Goal: Information Seeking & Learning: Find specific page/section

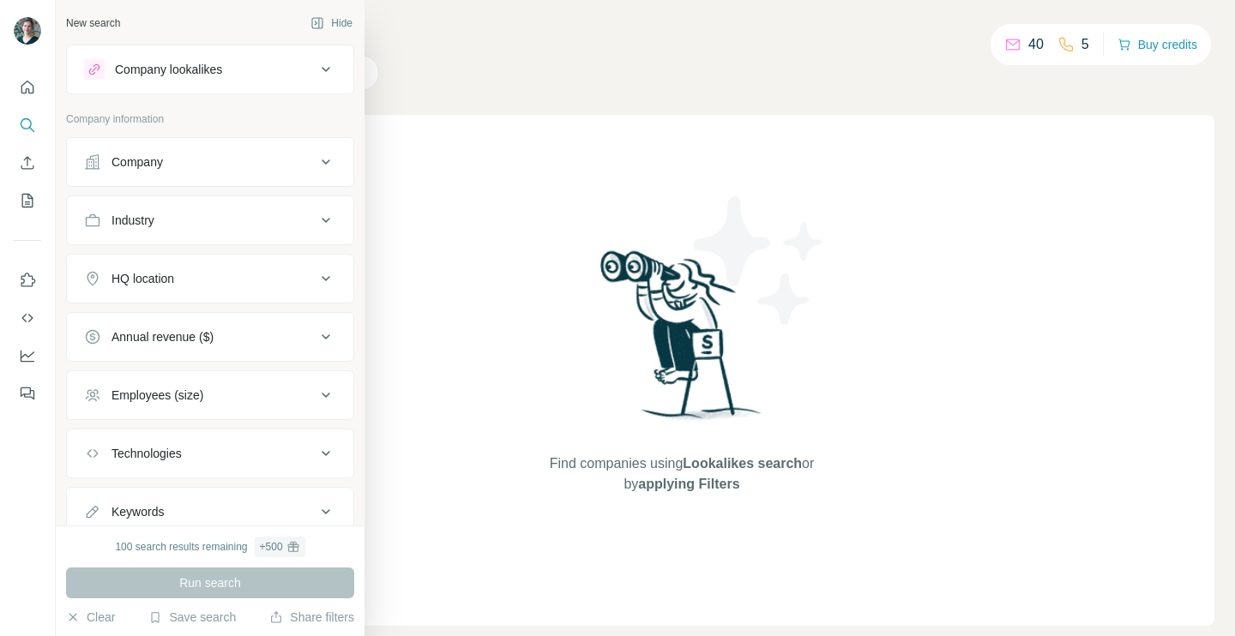
click at [104, 71] on div "Company lookalikes" at bounding box center [200, 69] width 232 height 21
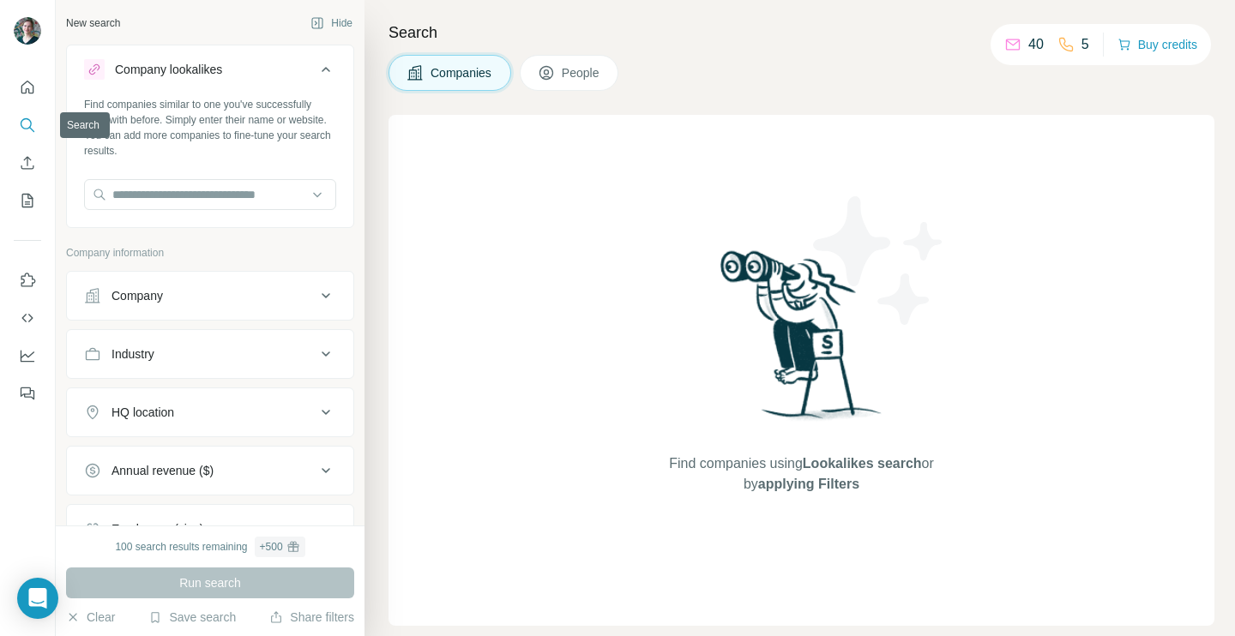
click at [32, 132] on icon "Search" at bounding box center [27, 125] width 17 height 17
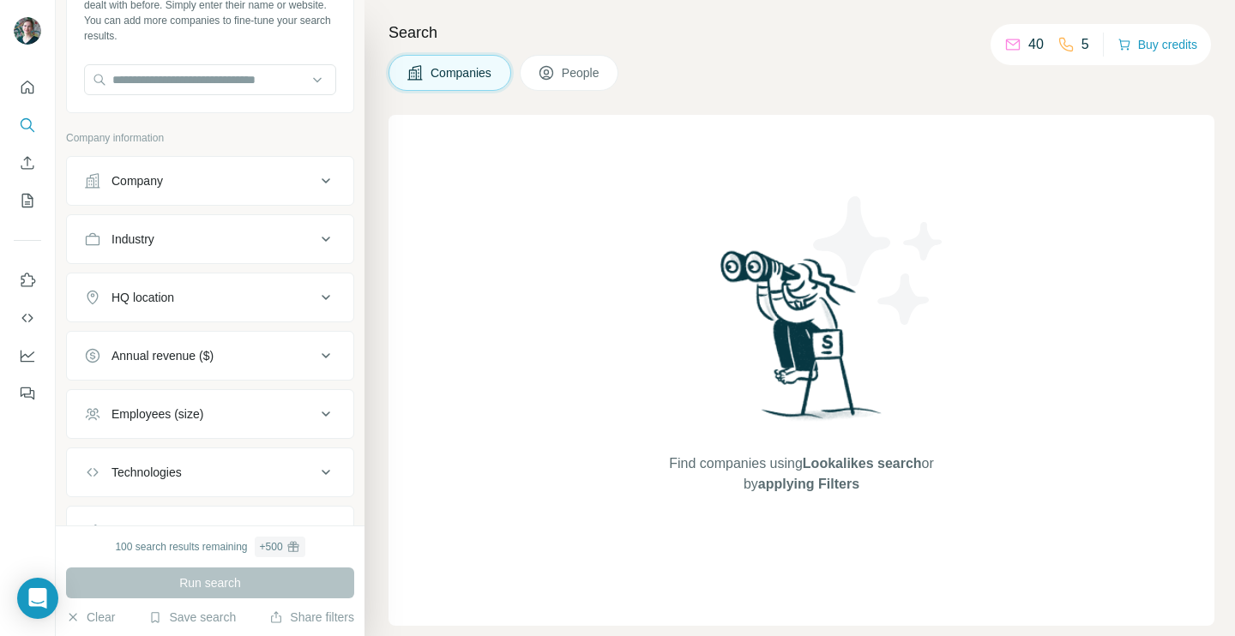
scroll to position [122, 0]
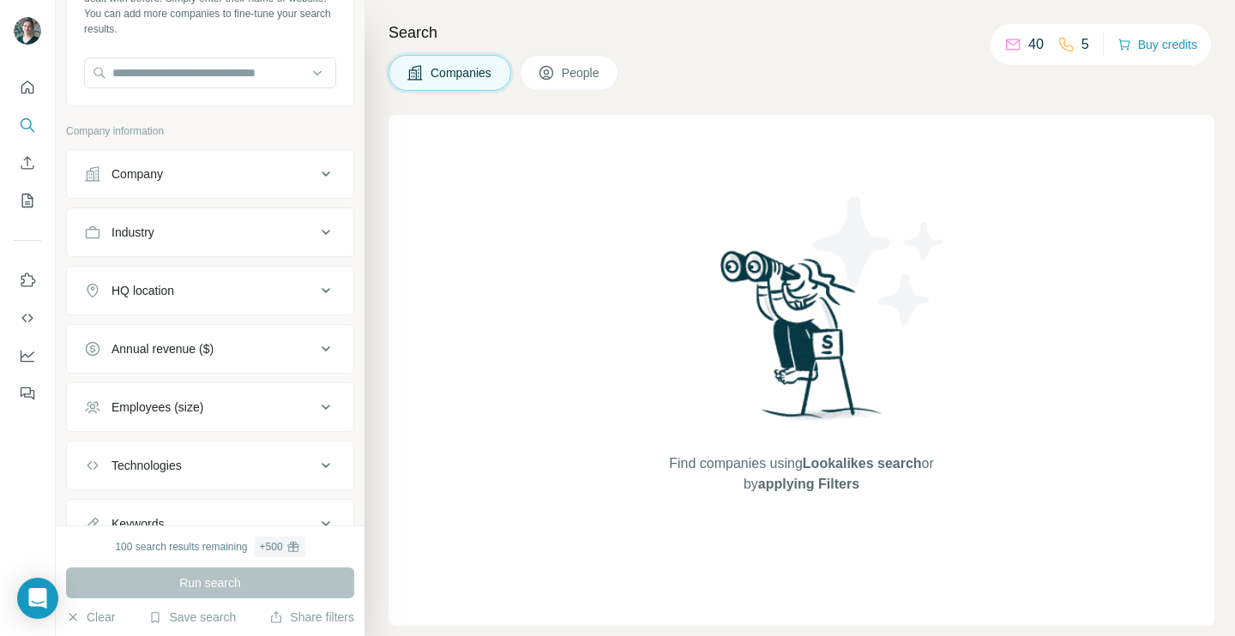
click at [149, 413] on div "Employees (size)" at bounding box center [157, 407] width 92 height 17
click at [149, 407] on div "Employees (size)" at bounding box center [157, 407] width 92 height 17
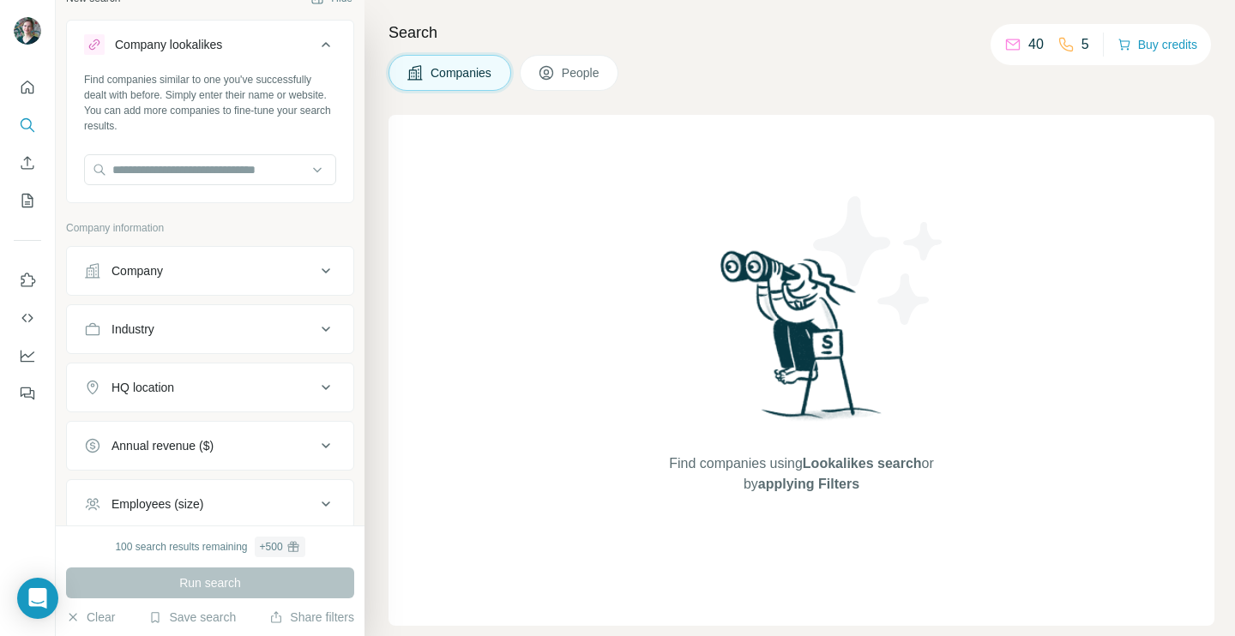
scroll to position [0, 0]
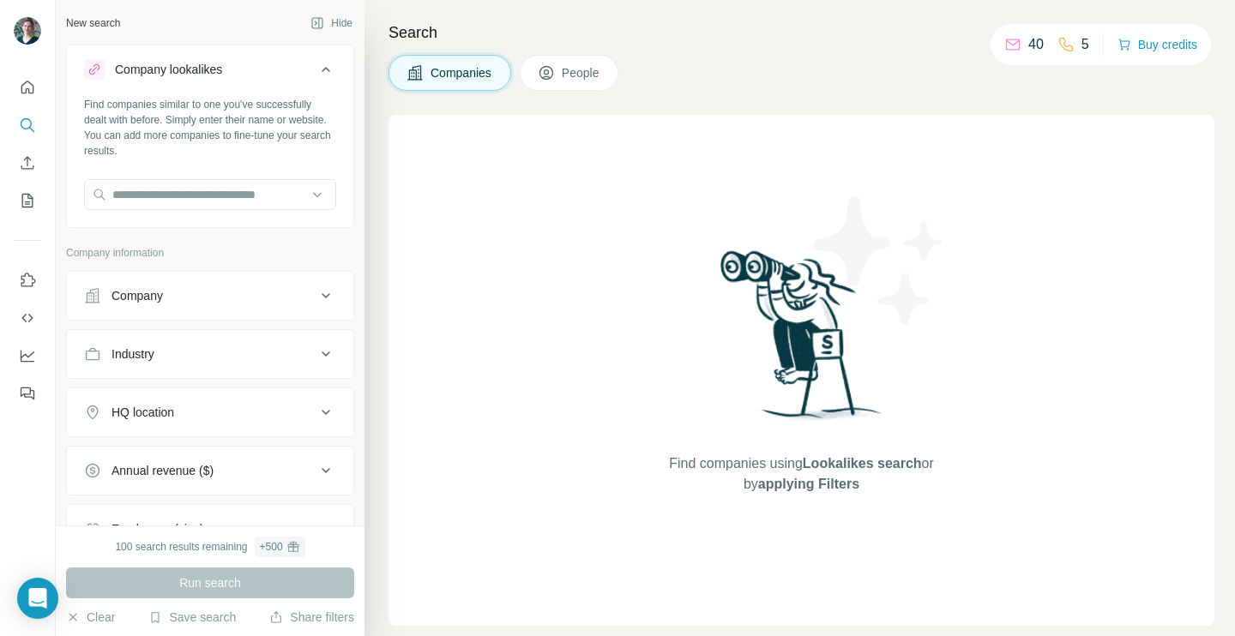
click at [333, 63] on icon at bounding box center [326, 69] width 21 height 21
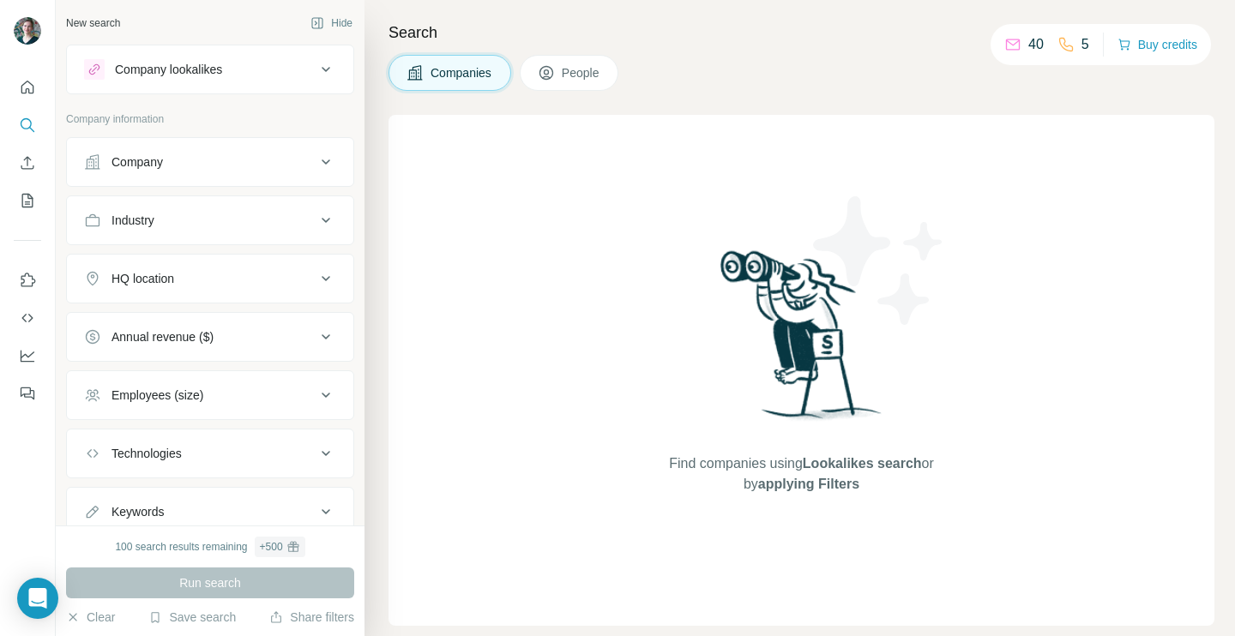
click at [21, 92] on icon "Quick start" at bounding box center [27, 87] width 13 height 13
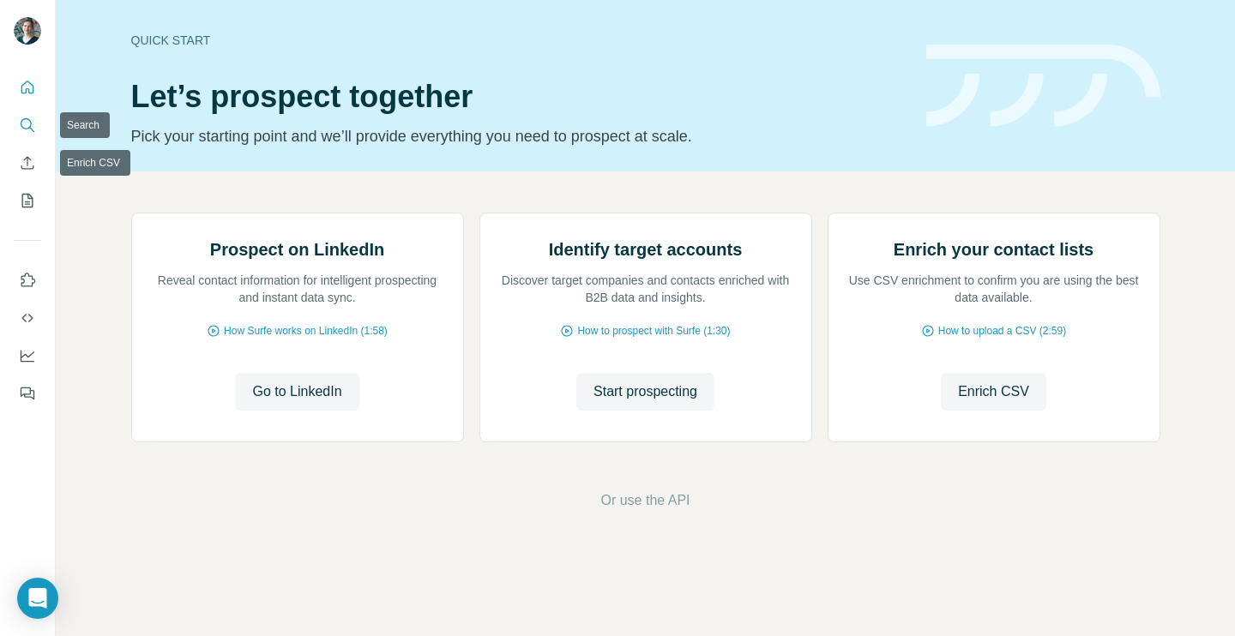
click at [33, 122] on icon "Search" at bounding box center [27, 125] width 17 height 17
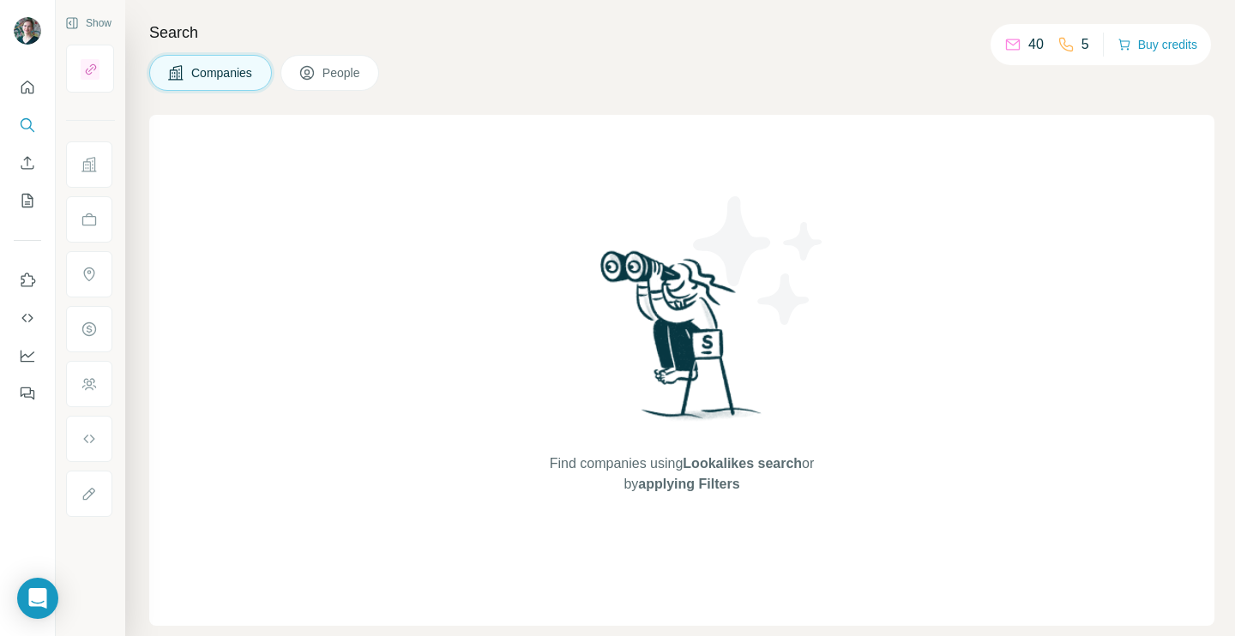
click at [350, 73] on span "People" at bounding box center [341, 72] width 39 height 17
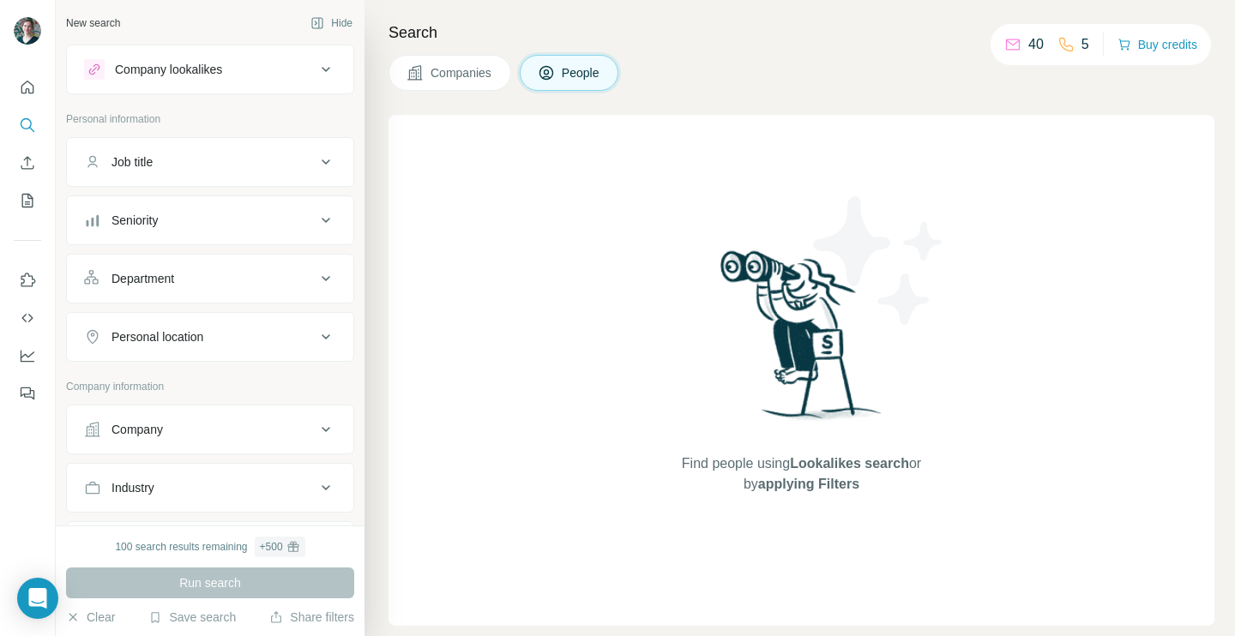
click at [578, 74] on span "People" at bounding box center [581, 72] width 39 height 17
click at [640, 250] on div "Find people using Lookalikes search or by applying Filters" at bounding box center [801, 370] width 826 height 511
click at [202, 168] on div "Job title" at bounding box center [200, 161] width 232 height 17
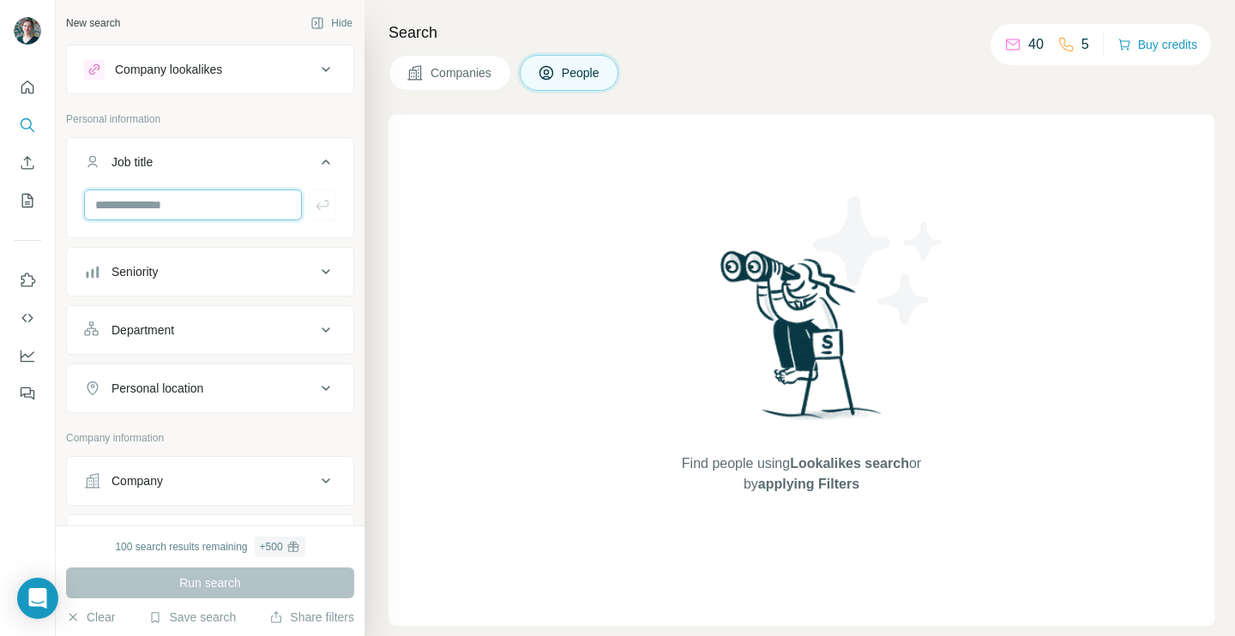
click at [177, 209] on input "text" at bounding box center [193, 205] width 218 height 31
paste input "**********"
type input "**********"
click at [202, 330] on div "Department" at bounding box center [200, 330] width 232 height 17
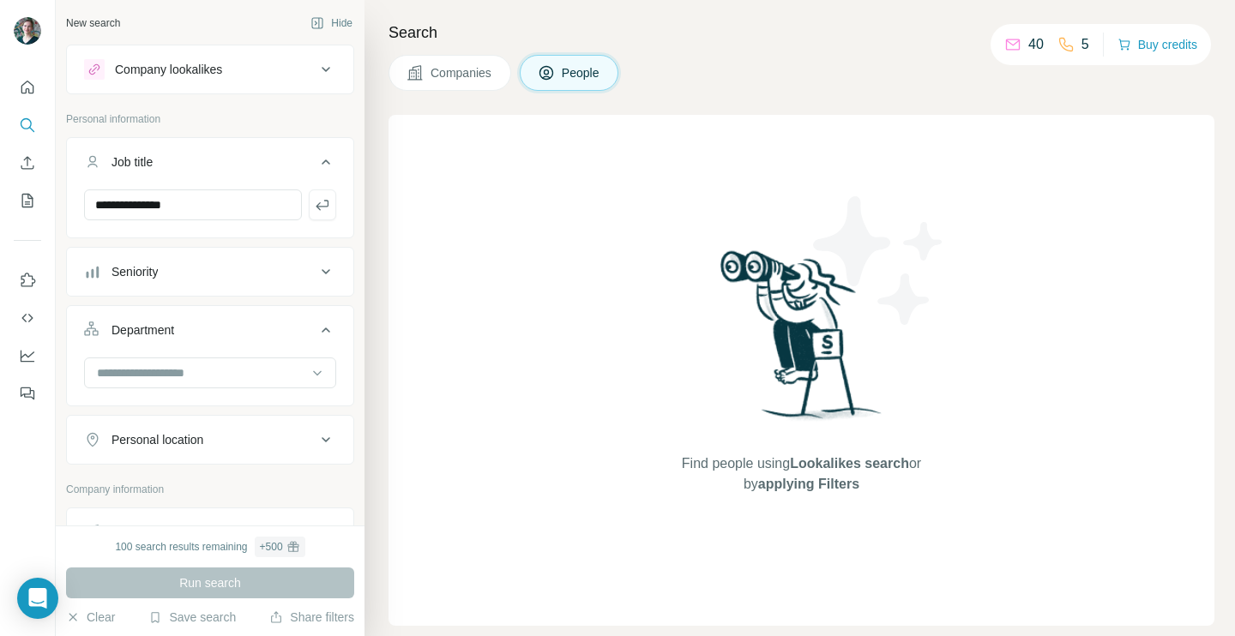
click at [445, 264] on div "Find people using Lookalikes search or by applying Filters" at bounding box center [801, 370] width 826 height 511
